Goal: Task Accomplishment & Management: Use online tool/utility

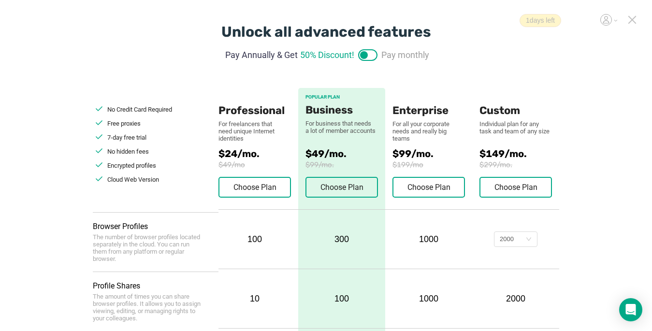
click at [635, 20] on icon at bounding box center [631, 19] width 9 height 9
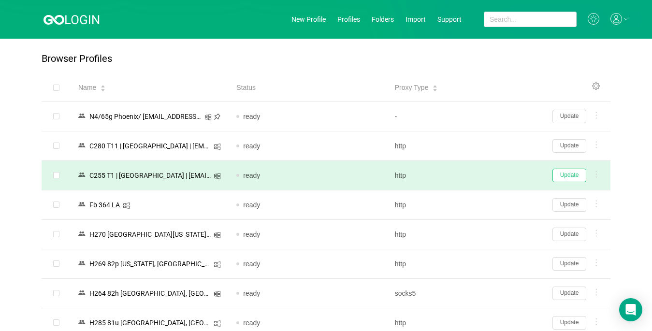
click at [564, 178] on button "Update" at bounding box center [569, 176] width 34 height 14
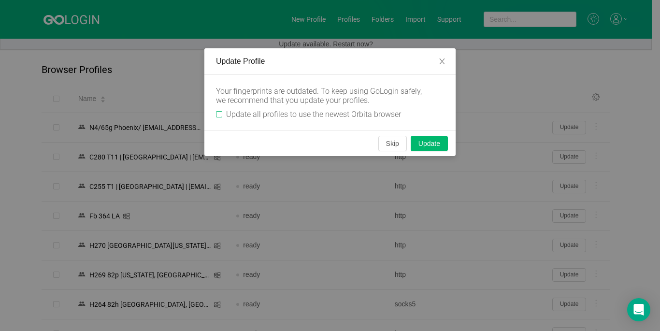
click at [216, 115] on input "Update all profiles to use the newest Orbita browser" at bounding box center [219, 114] width 6 height 6
checkbox input "true"
click at [426, 145] on button "Update" at bounding box center [429, 143] width 37 height 15
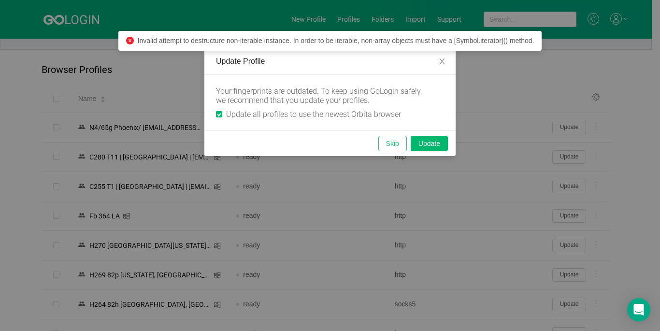
click at [395, 143] on button "Skip" at bounding box center [392, 143] width 28 height 15
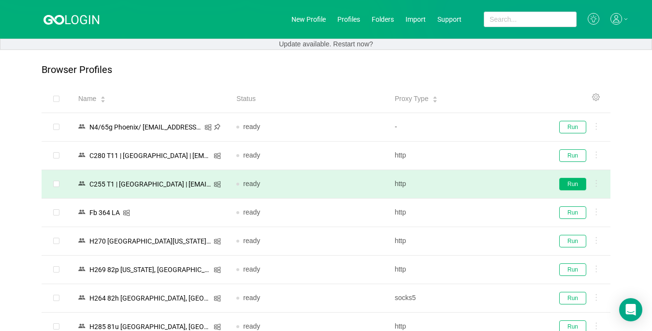
click at [573, 186] on button "Run" at bounding box center [572, 184] width 27 height 13
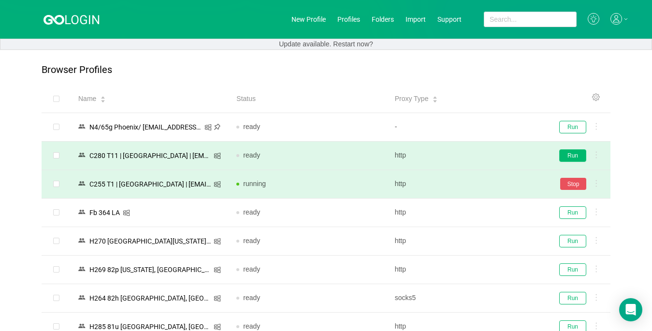
click at [569, 156] on button "Run" at bounding box center [572, 155] width 27 height 13
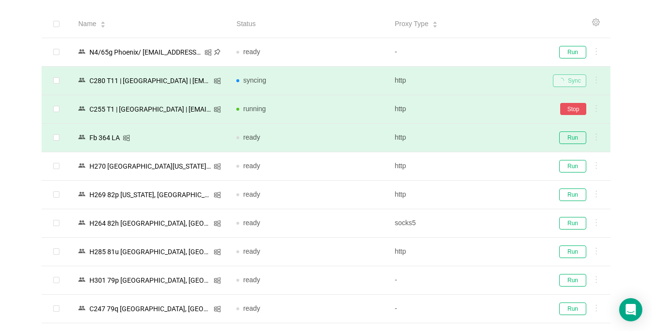
scroll to position [145, 0]
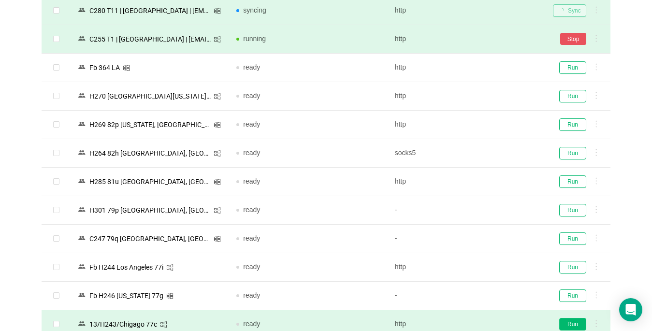
click at [569, 322] on button "Run" at bounding box center [572, 324] width 27 height 13
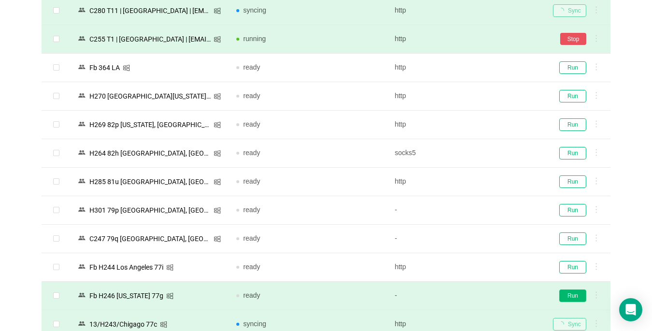
click at [577, 299] on button "Run" at bounding box center [572, 295] width 27 height 13
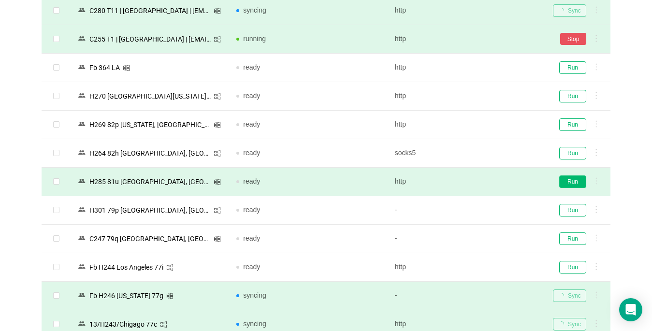
click at [568, 182] on button "Run" at bounding box center [572, 181] width 27 height 13
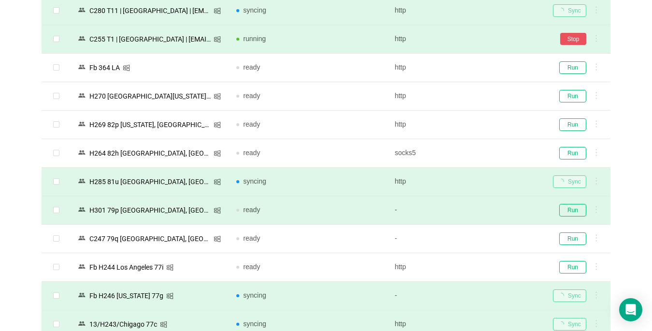
click at [570, 215] on td "Run" at bounding box center [577, 210] width 65 height 28
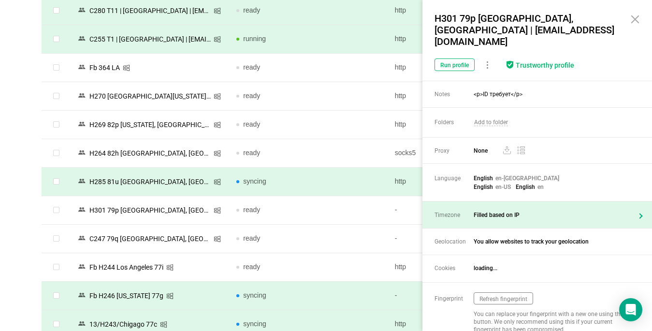
click at [569, 212] on div "Timezone Filled based on IP" at bounding box center [536, 214] width 229 height 27
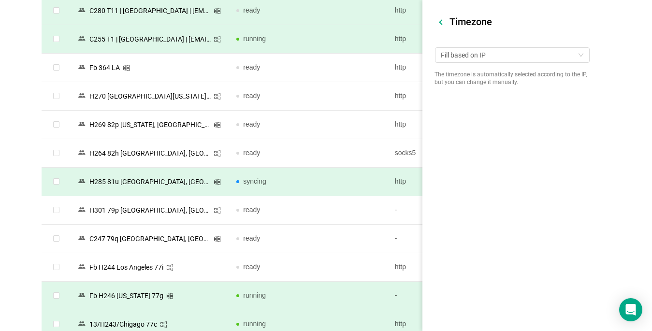
click at [440, 23] on div at bounding box center [441, 21] width 5 height 5
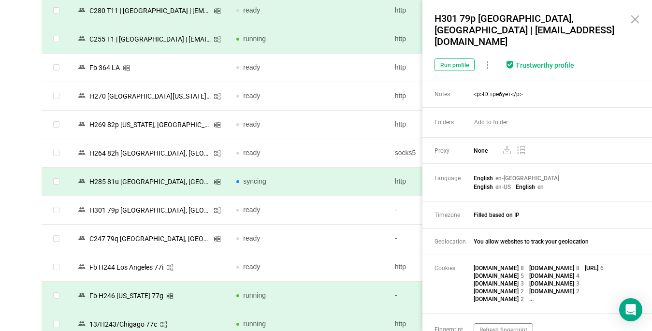
click at [635, 20] on icon at bounding box center [634, 19] width 7 height 7
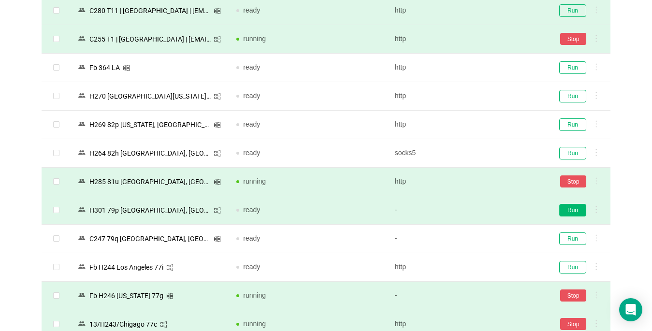
click at [572, 209] on button "Run" at bounding box center [572, 210] width 27 height 13
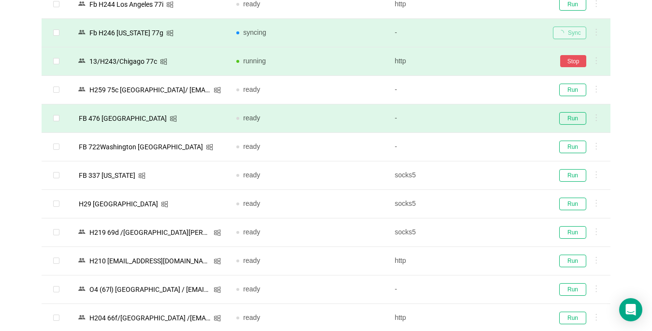
scroll to position [435, 0]
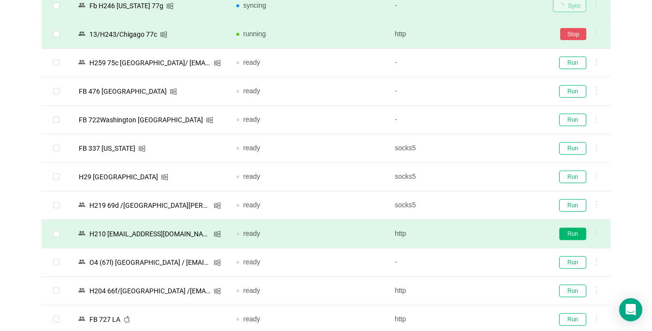
click at [568, 228] on button "Run" at bounding box center [572, 233] width 27 height 13
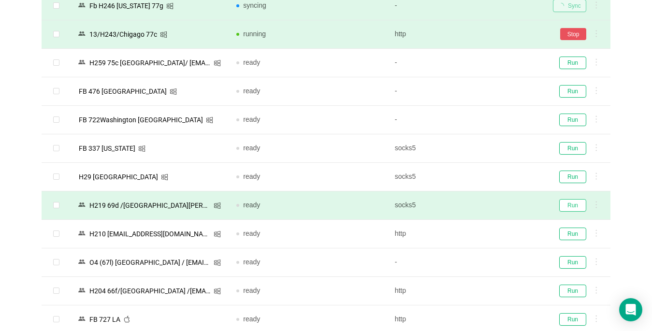
click at [561, 199] on button "Run" at bounding box center [572, 205] width 27 height 13
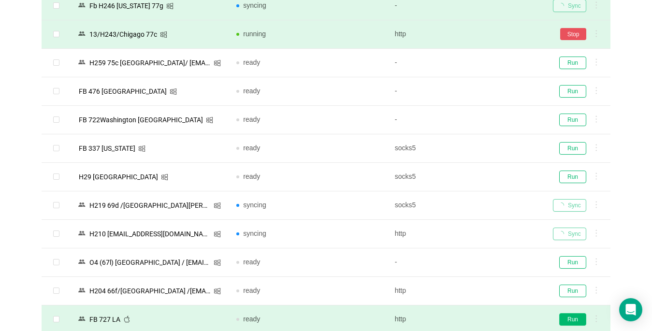
click at [573, 320] on button "Run" at bounding box center [572, 319] width 27 height 13
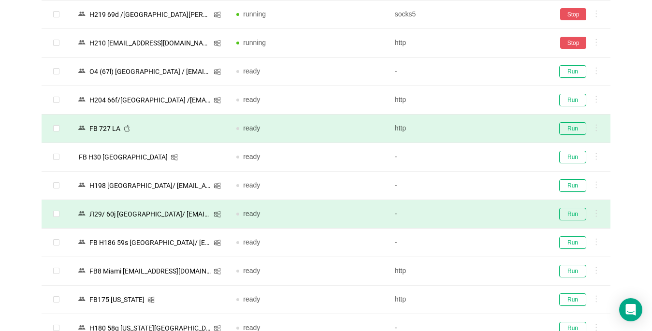
scroll to position [628, 0]
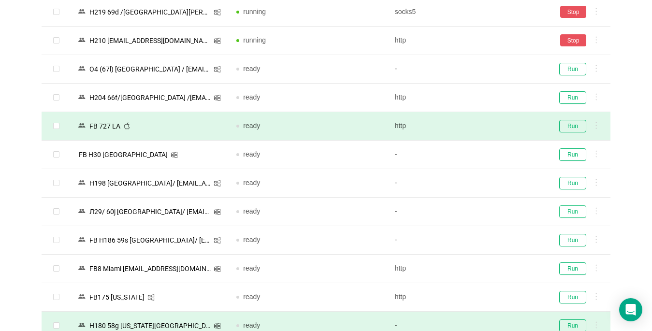
click at [566, 213] on button "Run" at bounding box center [572, 211] width 27 height 13
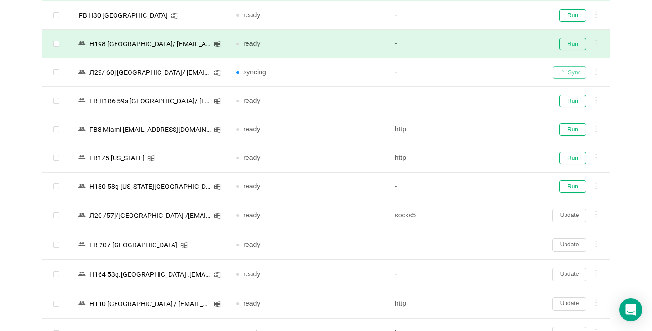
scroll to position [773, 0]
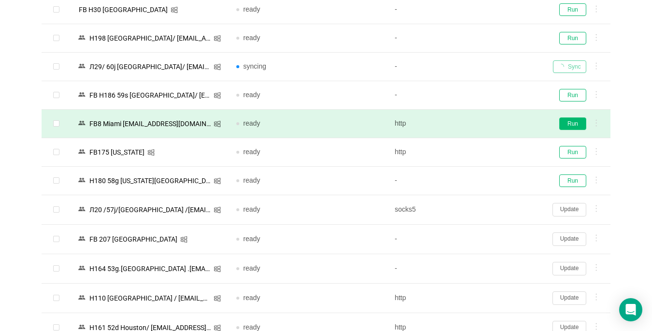
click at [566, 120] on button "Run" at bounding box center [572, 123] width 27 height 13
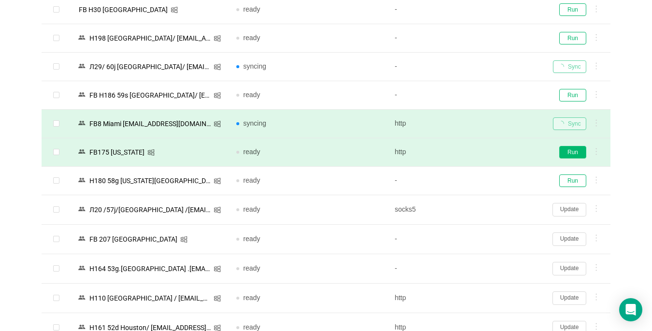
click at [568, 152] on button "Run" at bounding box center [572, 152] width 27 height 13
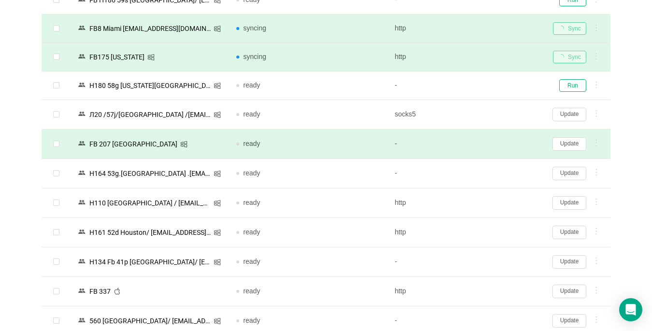
scroll to position [869, 0]
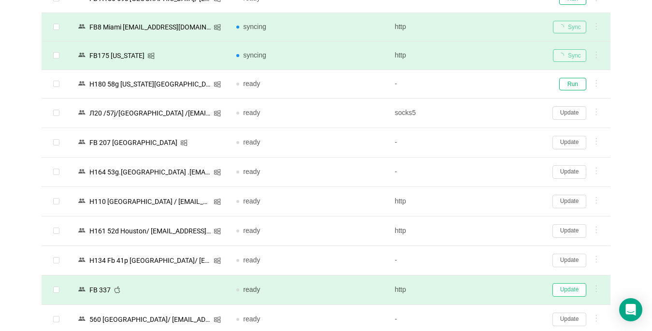
click at [566, 287] on button "Update" at bounding box center [569, 290] width 34 height 14
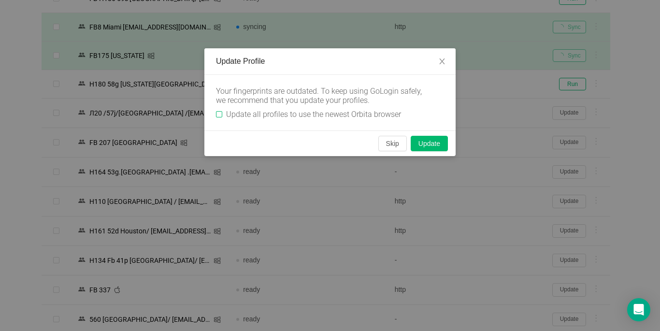
click at [215, 113] on div "Your fingerprints are outdated. To keep using GoLogin safely, we recommend that…" at bounding box center [329, 103] width 251 height 56
click at [393, 146] on button "Skip" at bounding box center [392, 143] width 28 height 15
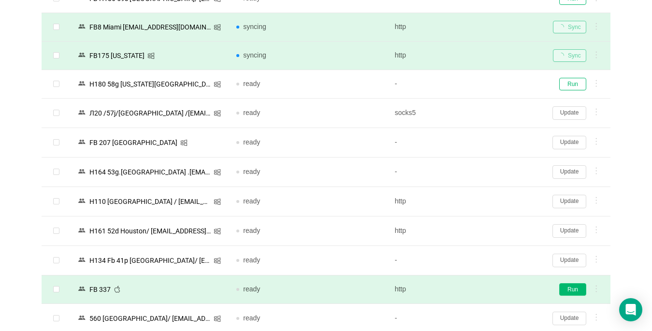
click at [577, 287] on button "Run" at bounding box center [572, 289] width 27 height 13
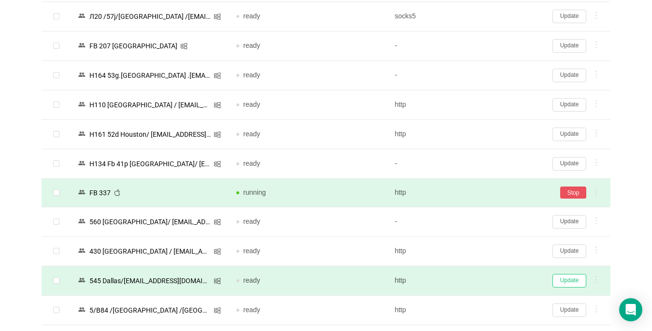
click at [566, 282] on button "Update" at bounding box center [569, 281] width 34 height 14
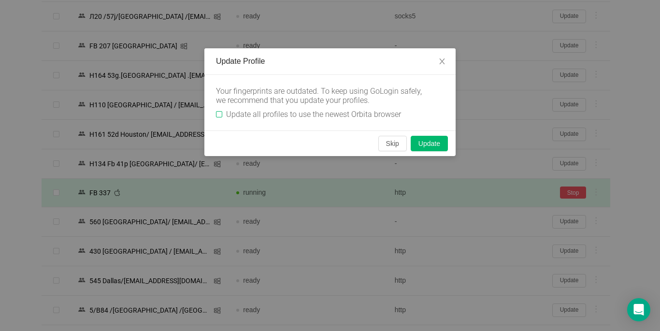
click at [220, 114] on input "Update all profiles to use the newest Orbita browser" at bounding box center [219, 114] width 6 height 6
checkbox input "true"
click at [390, 147] on button "Skip" at bounding box center [392, 143] width 28 height 15
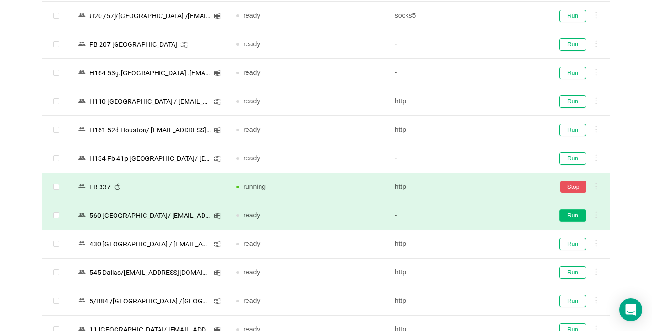
click at [570, 216] on button "Run" at bounding box center [572, 215] width 27 height 13
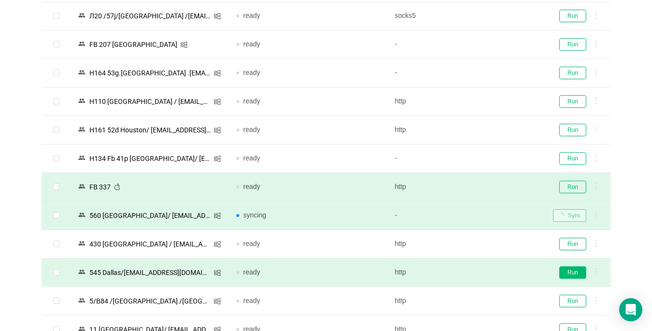
click at [570, 271] on button "Run" at bounding box center [572, 272] width 27 height 13
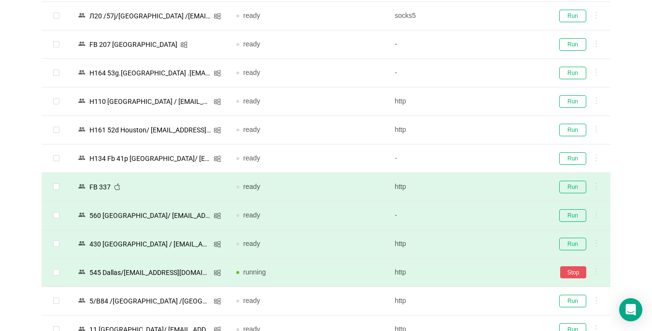
scroll to position [1063, 0]
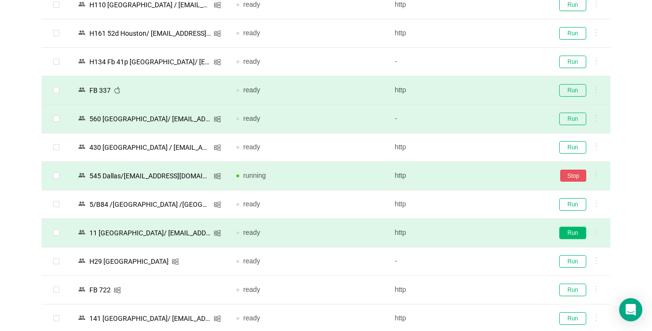
click at [567, 229] on button "Run" at bounding box center [572, 233] width 27 height 13
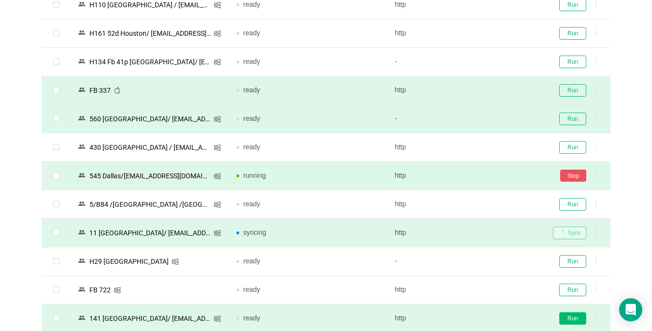
click at [570, 317] on button "Run" at bounding box center [572, 318] width 27 height 13
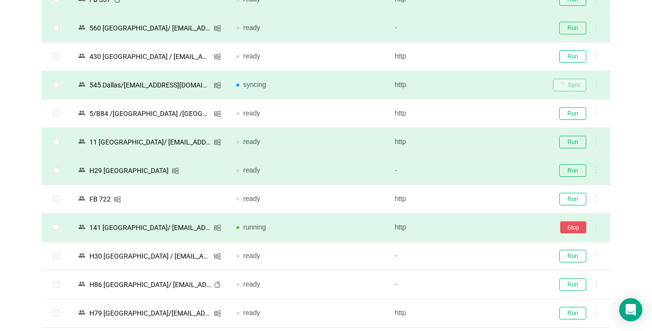
scroll to position [1159, 0]
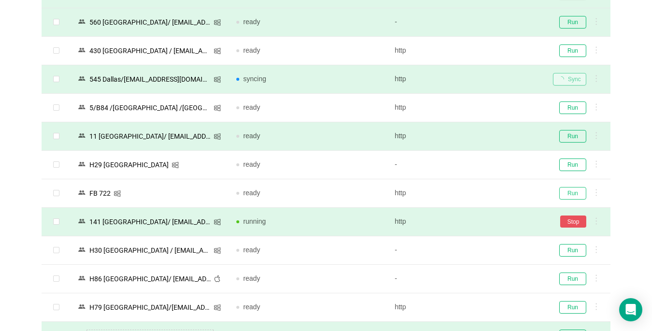
click at [565, 192] on button "Run" at bounding box center [572, 193] width 27 height 13
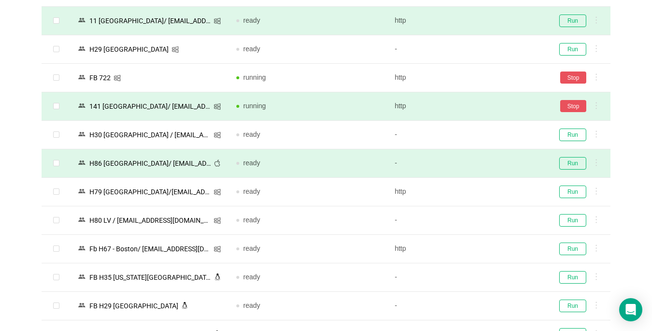
scroll to position [1304, 0]
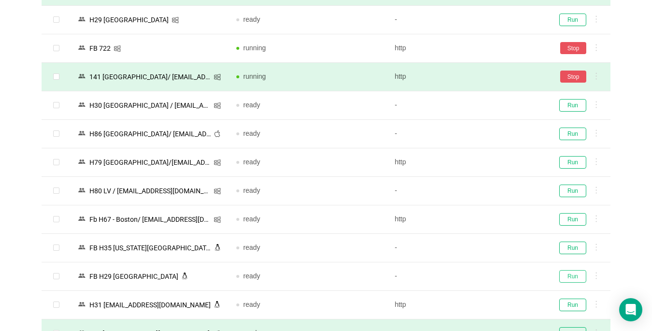
drag, startPoint x: 571, startPoint y: 276, endPoint x: 324, endPoint y: 327, distance: 252.6
click at [571, 276] on button "Run" at bounding box center [572, 276] width 27 height 13
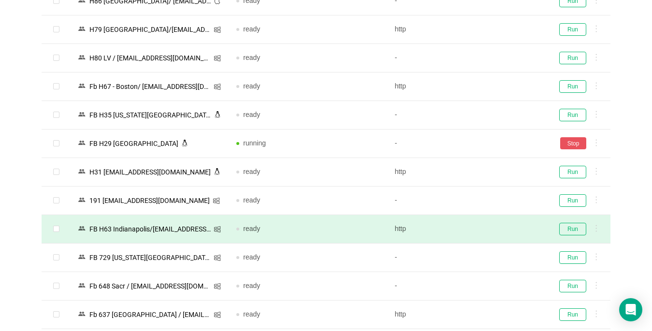
scroll to position [1449, 0]
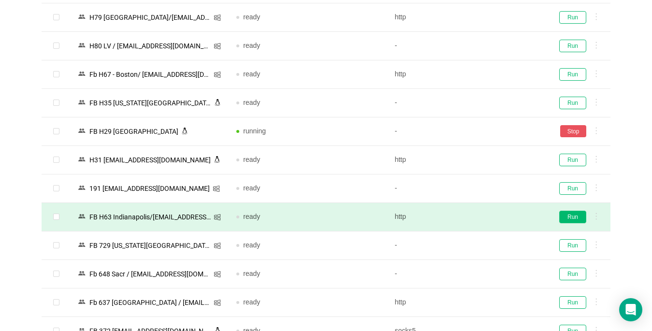
click at [576, 215] on button "Run" at bounding box center [572, 217] width 27 height 13
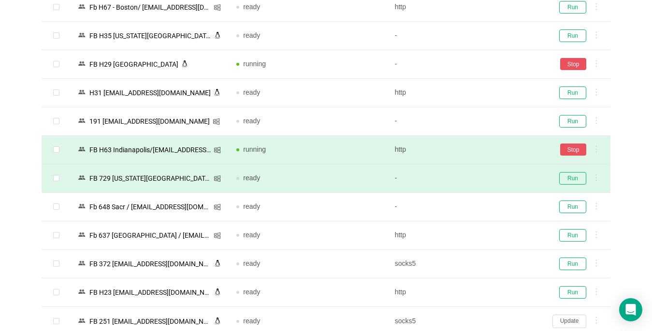
scroll to position [1546, 0]
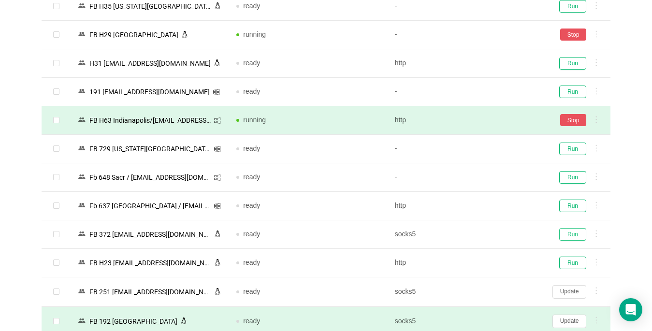
click at [576, 236] on button "Run" at bounding box center [572, 234] width 27 height 13
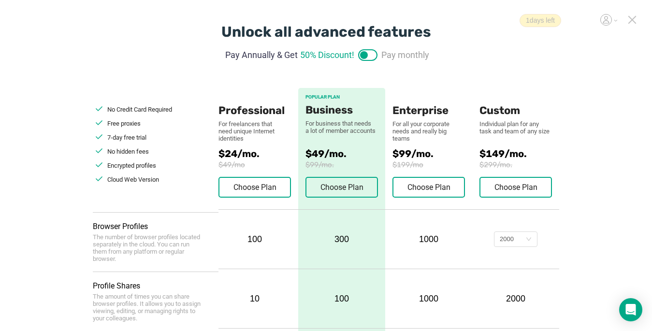
click at [630, 24] on div at bounding box center [631, 21] width 9 height 12
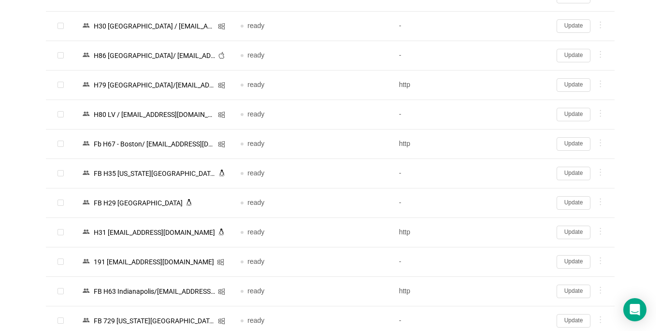
scroll to position [1587, 0]
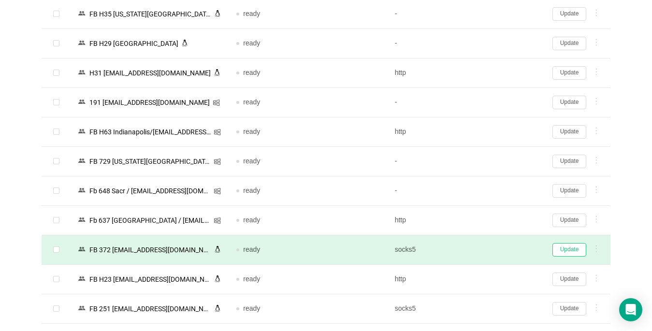
click at [568, 250] on button "Update" at bounding box center [569, 250] width 34 height 14
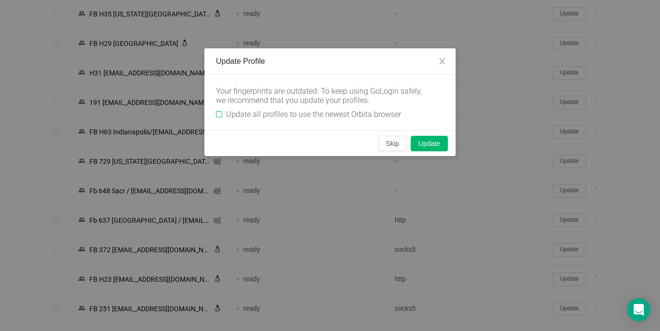
click at [221, 114] on input "Update all profiles to use the newest Orbita browser" at bounding box center [219, 114] width 6 height 6
checkbox input "true"
click at [386, 146] on button "Skip" at bounding box center [392, 143] width 28 height 15
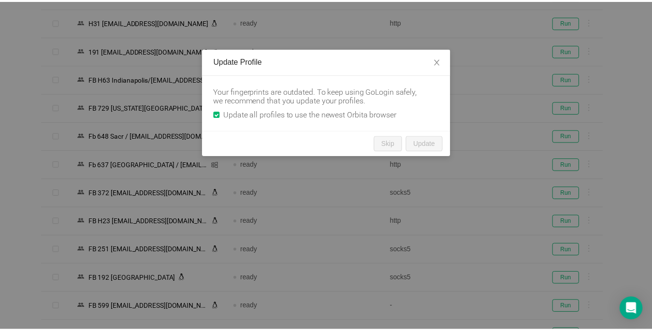
scroll to position [1538, 0]
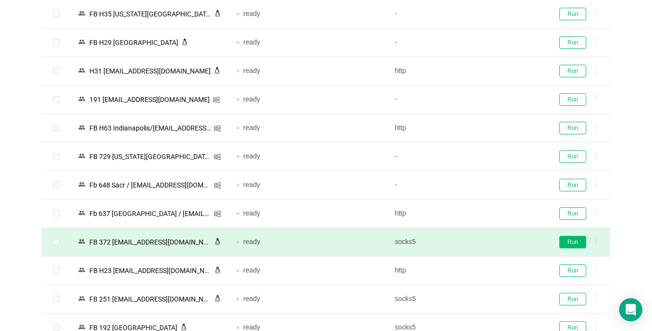
click at [578, 244] on button "Run" at bounding box center [572, 242] width 27 height 13
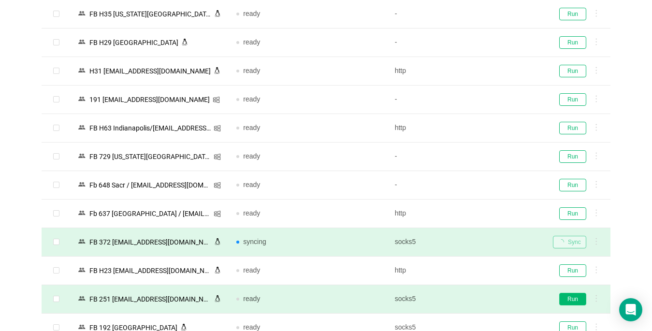
click at [569, 299] on button "Run" at bounding box center [572, 299] width 27 height 13
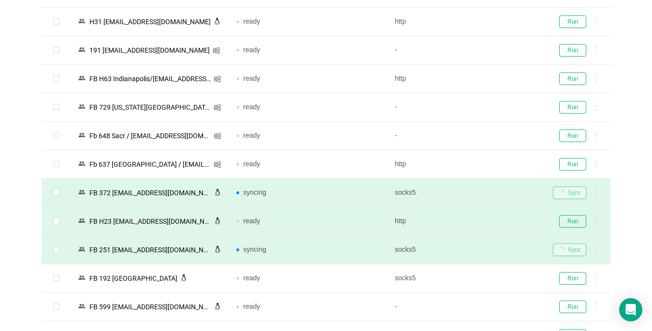
scroll to position [1683, 0]
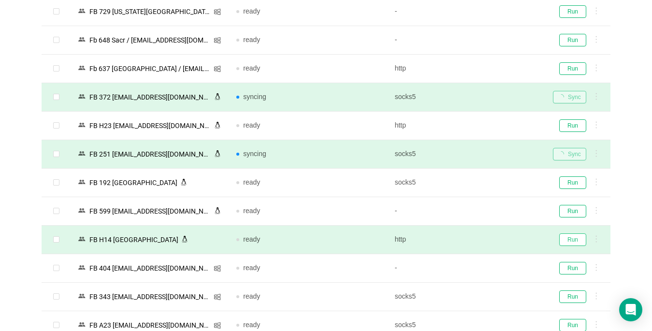
click at [563, 238] on button "Run" at bounding box center [572, 239] width 27 height 13
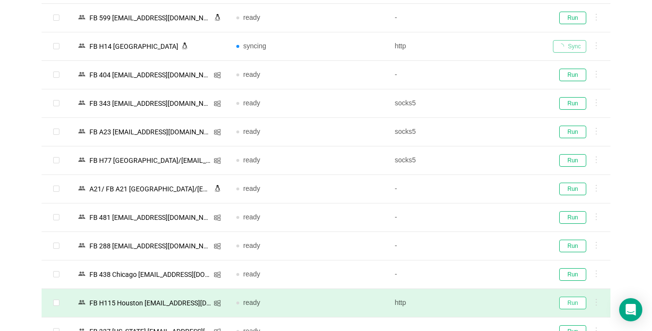
click at [569, 302] on button "Run" at bounding box center [572, 303] width 27 height 13
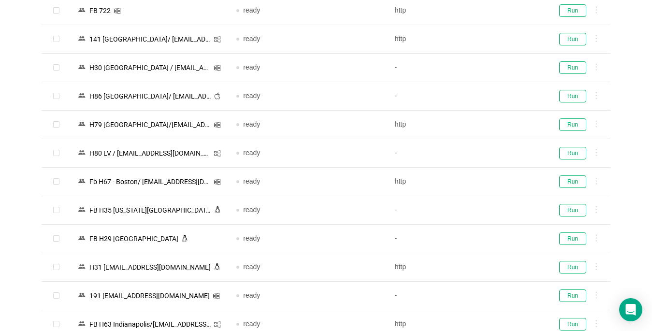
scroll to position [1296, 0]
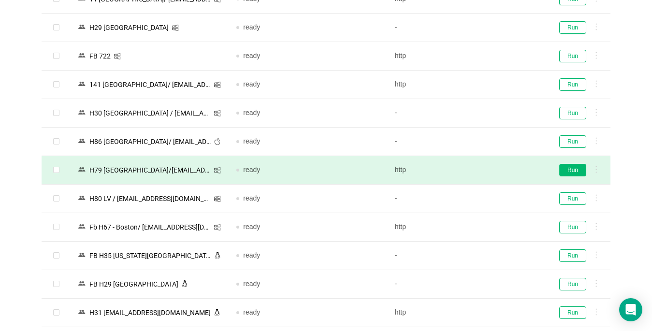
click at [568, 170] on button "Run" at bounding box center [572, 170] width 27 height 13
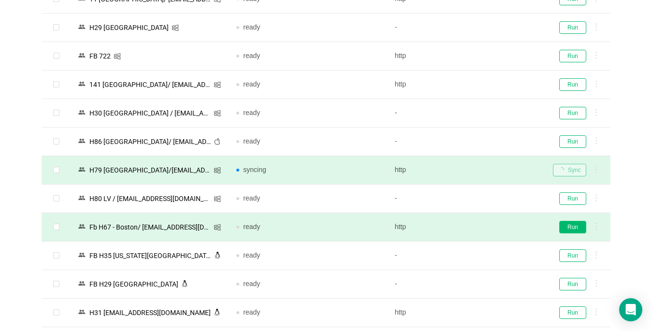
click at [575, 224] on button "Run" at bounding box center [572, 227] width 27 height 13
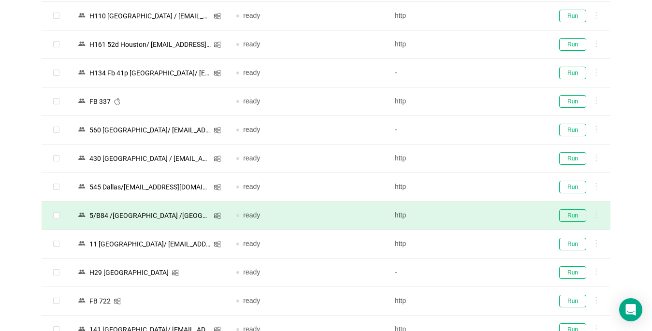
scroll to position [958, 0]
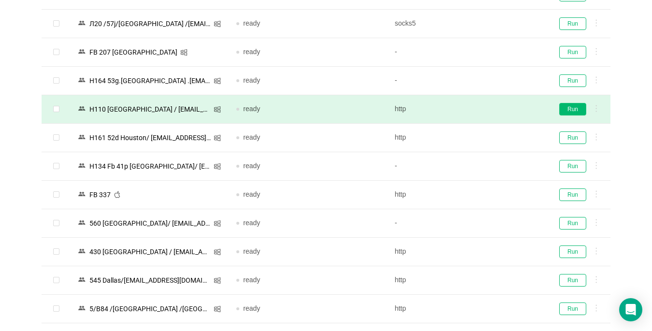
click at [562, 109] on button "Run" at bounding box center [572, 109] width 27 height 13
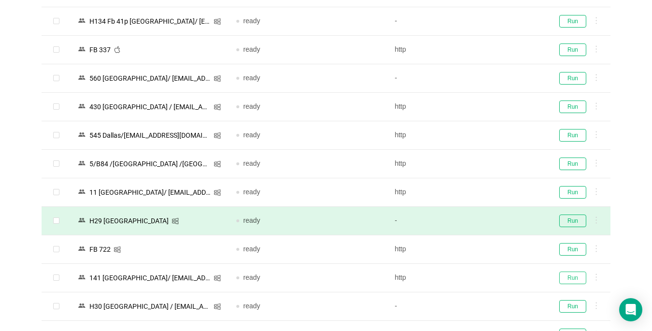
click at [568, 274] on button "Run" at bounding box center [572, 277] width 27 height 13
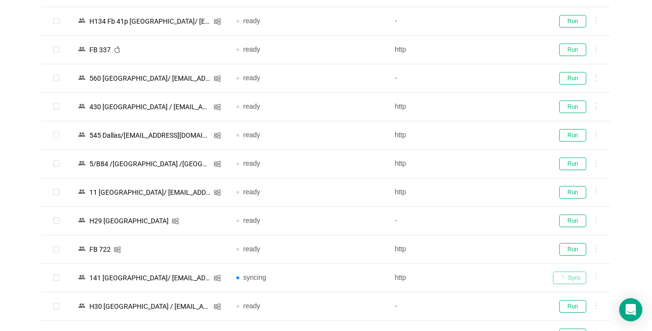
scroll to position [717, 0]
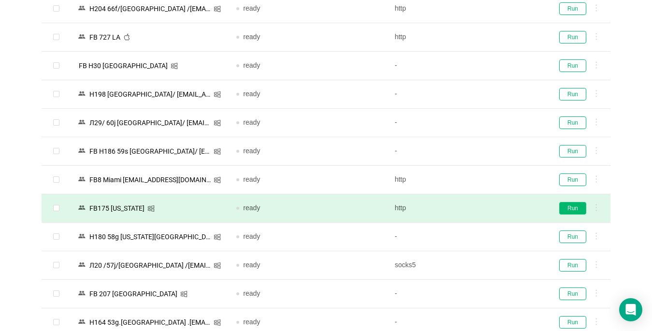
click at [568, 208] on button "Run" at bounding box center [572, 208] width 27 height 13
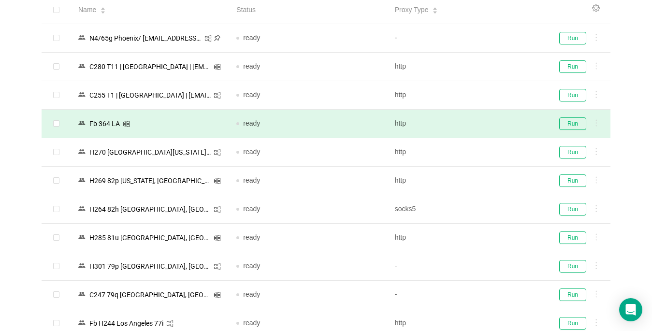
scroll to position [0, 0]
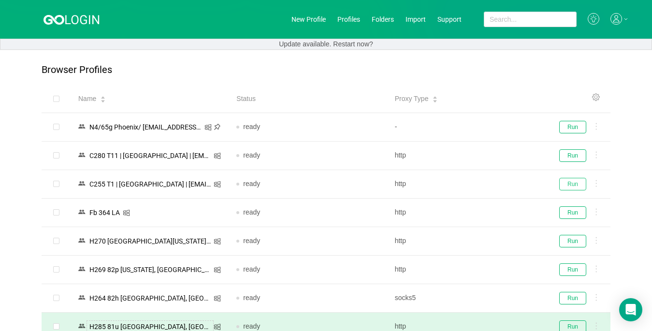
click at [569, 185] on button "Run" at bounding box center [572, 184] width 27 height 13
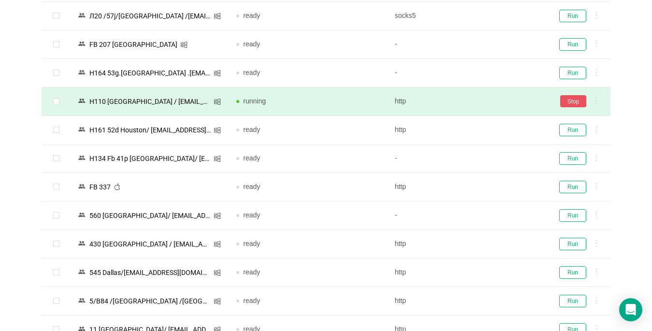
scroll to position [1014, 0]
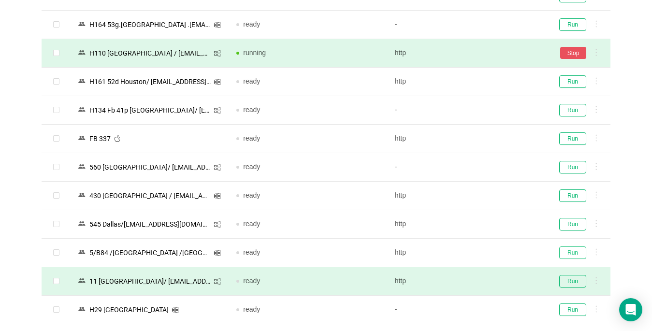
click at [567, 252] on button "Run" at bounding box center [572, 252] width 27 height 13
